Goal: Task Accomplishment & Management: Use online tool/utility

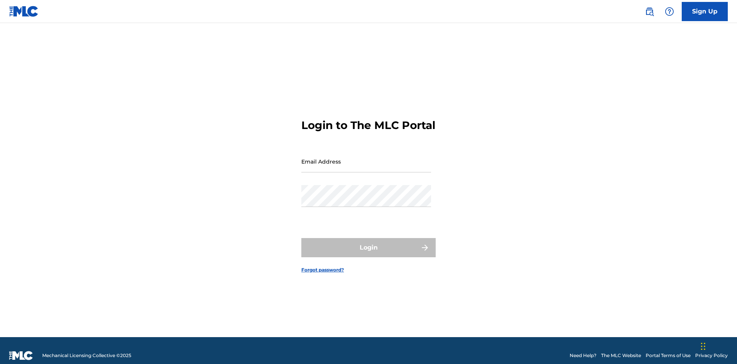
scroll to position [10, 0]
click at [366, 158] on input "Email Address" at bounding box center [366, 162] width 130 height 22
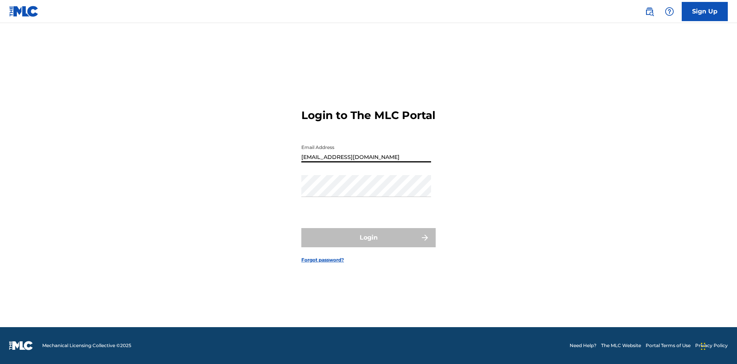
type input "Duke.McTesterson@gmail.com"
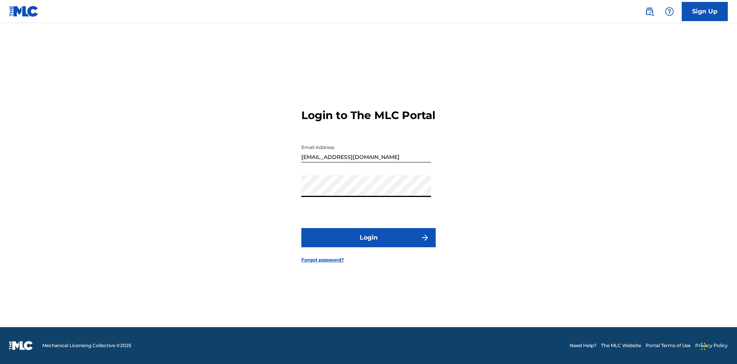
click at [369, 244] on button "Login" at bounding box center [368, 237] width 134 height 19
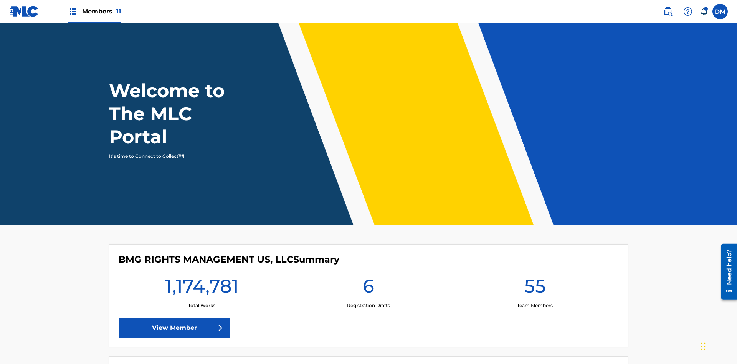
scroll to position [33, 0]
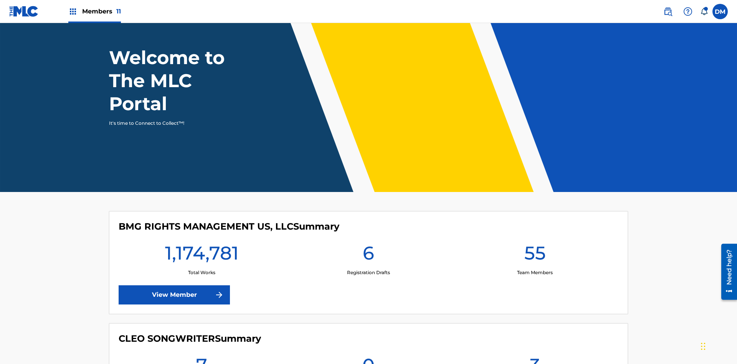
click at [94, 11] on span "Members 11" at bounding box center [101, 11] width 39 height 9
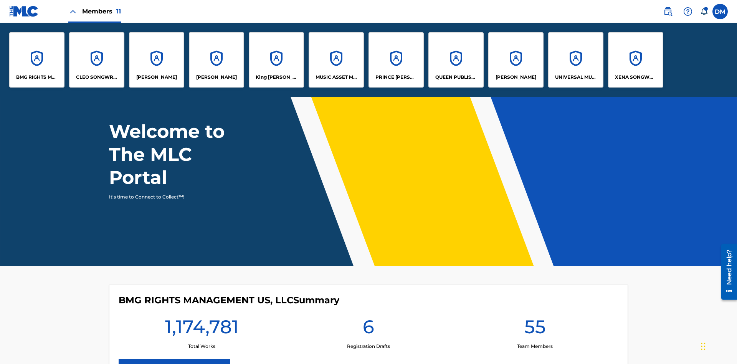
scroll to position [0, 0]
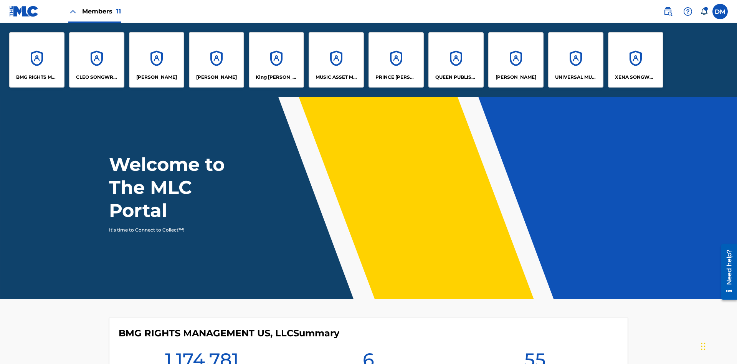
click at [576, 77] on p "UNIVERSAL MUSIC PUB GROUP" at bounding box center [576, 77] width 42 height 7
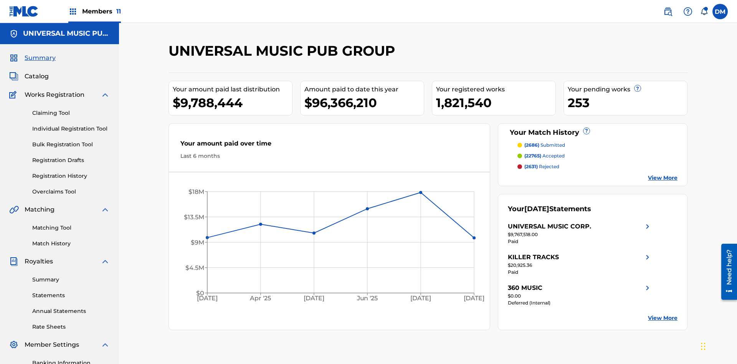
click at [71, 125] on link "Individual Registration Tool" at bounding box center [71, 129] width 78 height 8
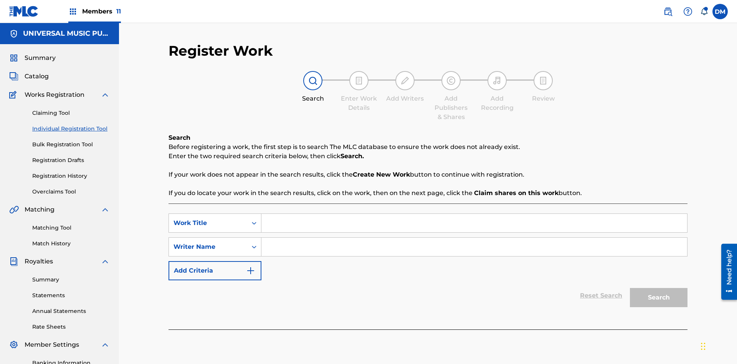
click at [474, 214] on input "Search Form" at bounding box center [474, 223] width 426 height 18
type input "Save At Work Details Prior To Adding Alternative Titles"
click at [474, 238] on input "Search Form" at bounding box center [474, 247] width 426 height 18
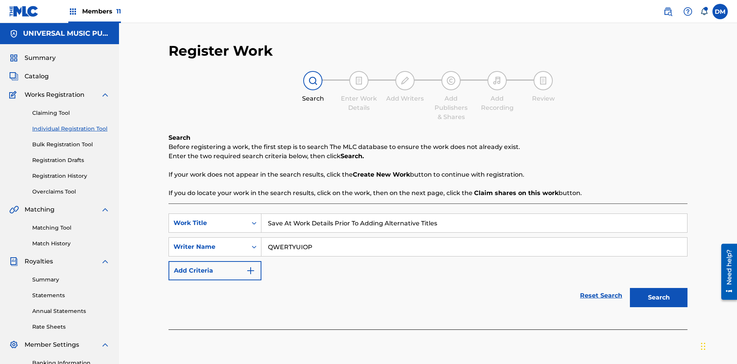
type input "QWERTYUIOP"
click at [659, 288] on button "Search" at bounding box center [659, 297] width 58 height 19
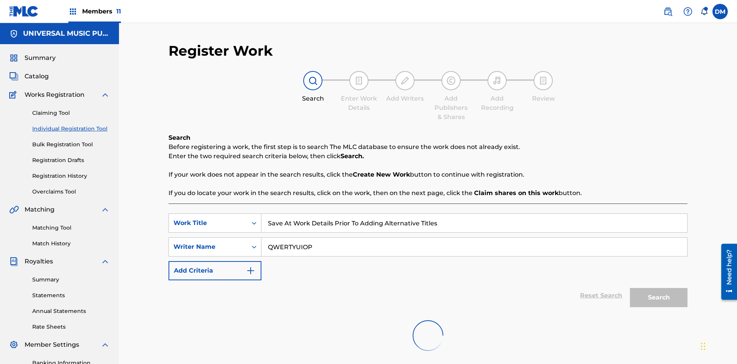
scroll to position [112, 0]
